Goal: Task Accomplishment & Management: Complete application form

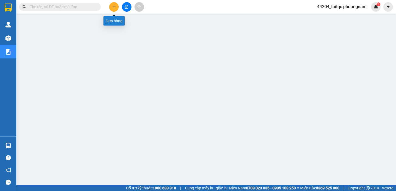
click at [117, 4] on button at bounding box center [114, 7] width 10 height 10
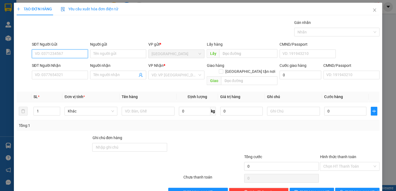
click at [67, 53] on input "SĐT Người Gửi" at bounding box center [60, 54] width 56 height 9
click at [372, 9] on icon "close" at bounding box center [374, 10] width 4 height 4
